Goal: Find specific page/section: Find specific page/section

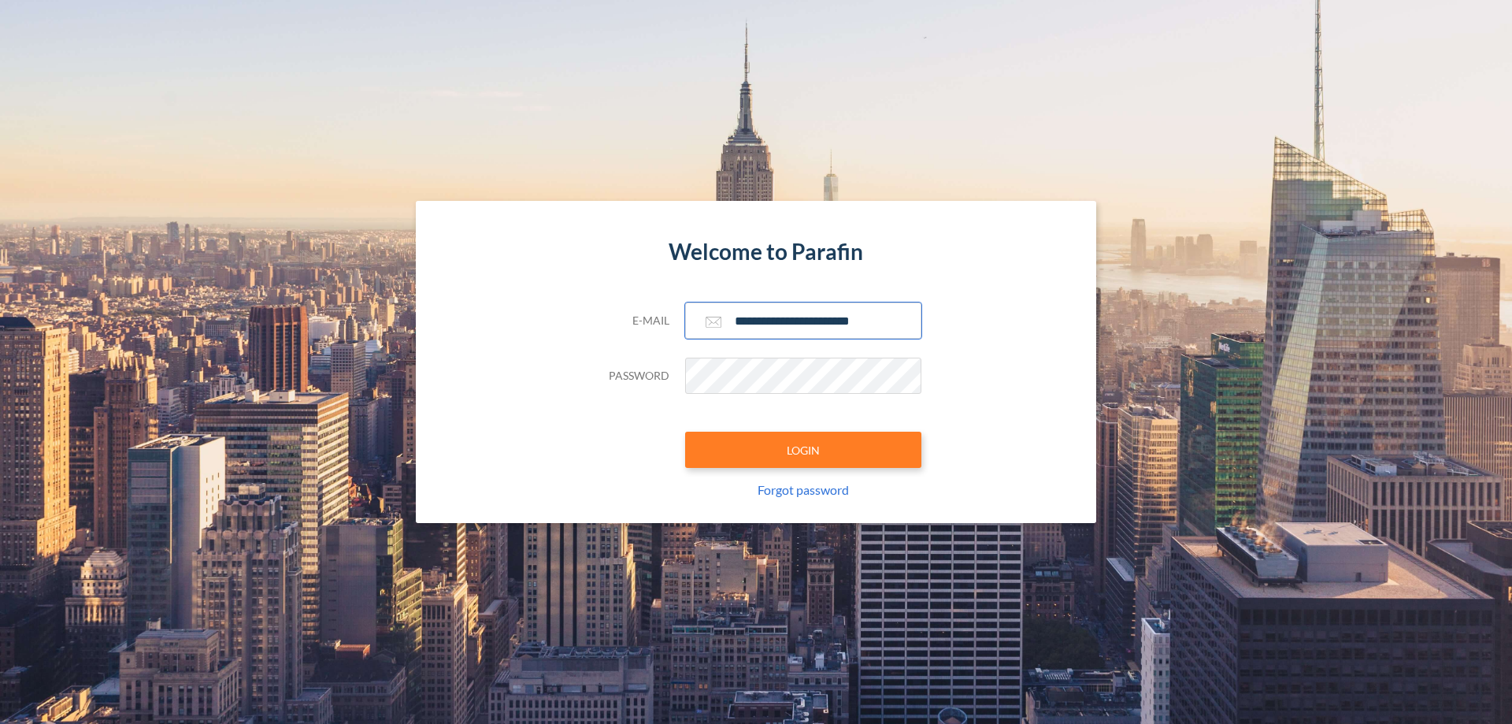
type input "**********"
click at [803, 450] on button "LOGIN" at bounding box center [803, 449] width 236 height 36
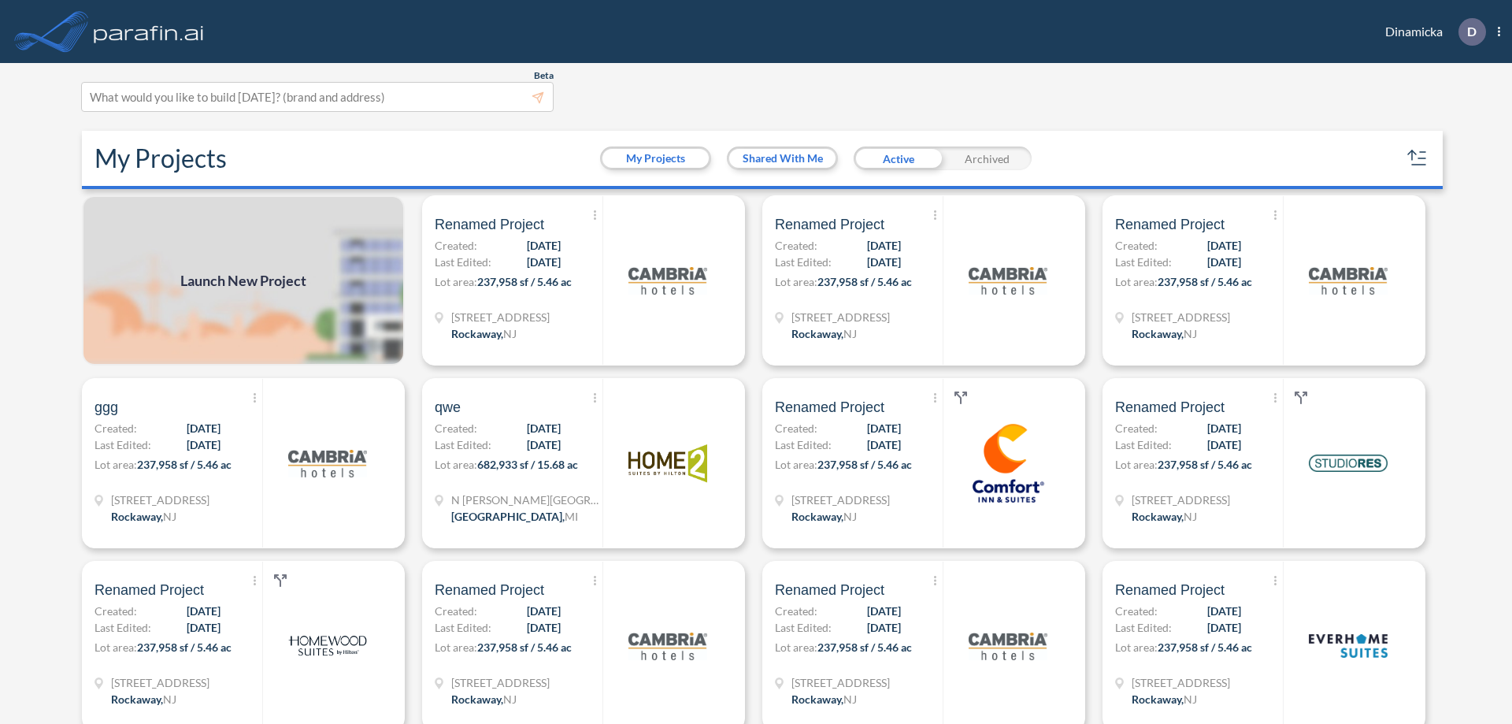
scroll to position [4, 0]
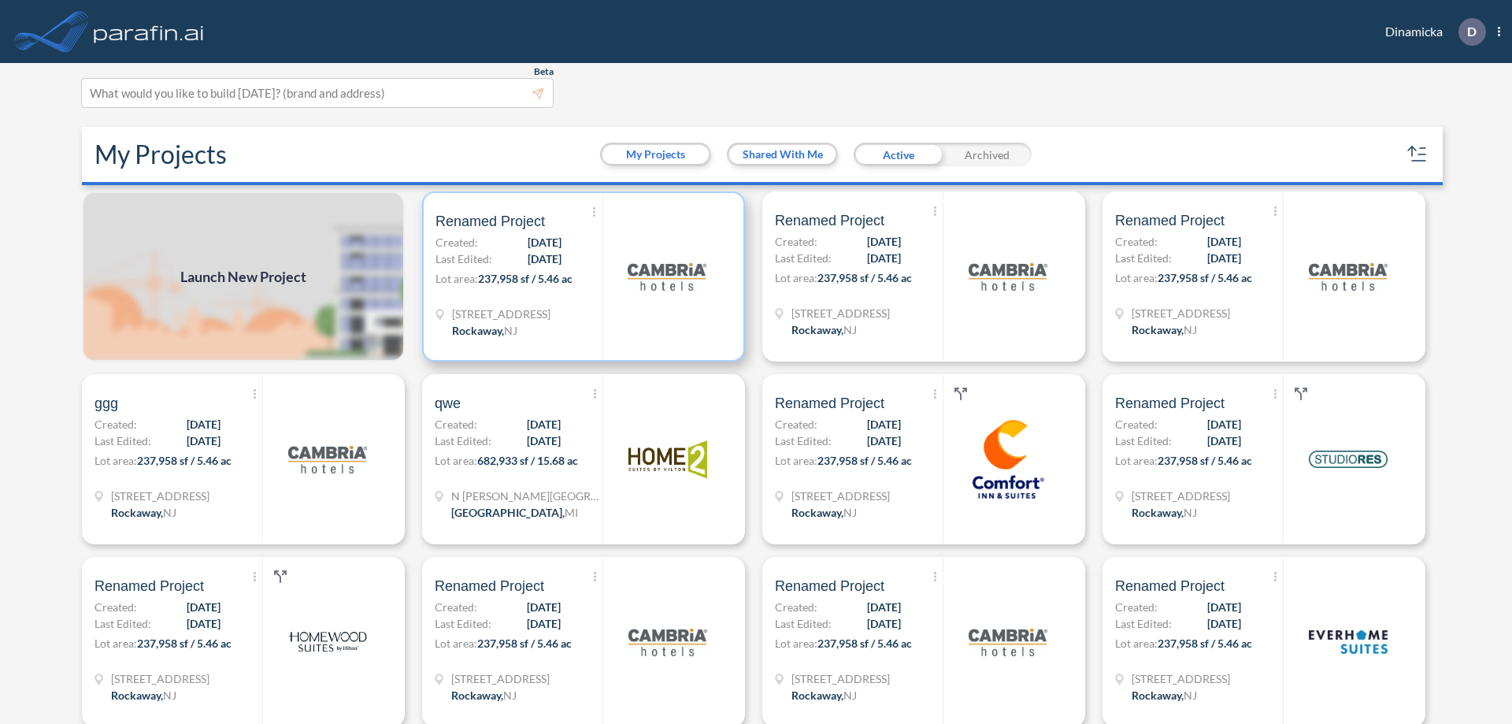
click at [580, 276] on p "Lot area: 237,958 sf / 5.46 ac" at bounding box center [518, 281] width 167 height 23
